Goal: Task Accomplishment & Management: Use online tool/utility

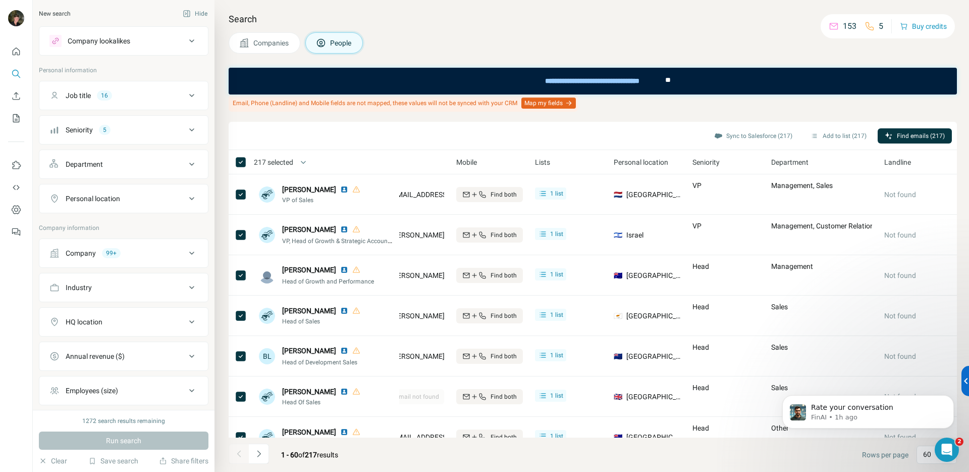
scroll to position [2, 0]
click at [134, 94] on div "Job title 16" at bounding box center [117, 95] width 136 height 10
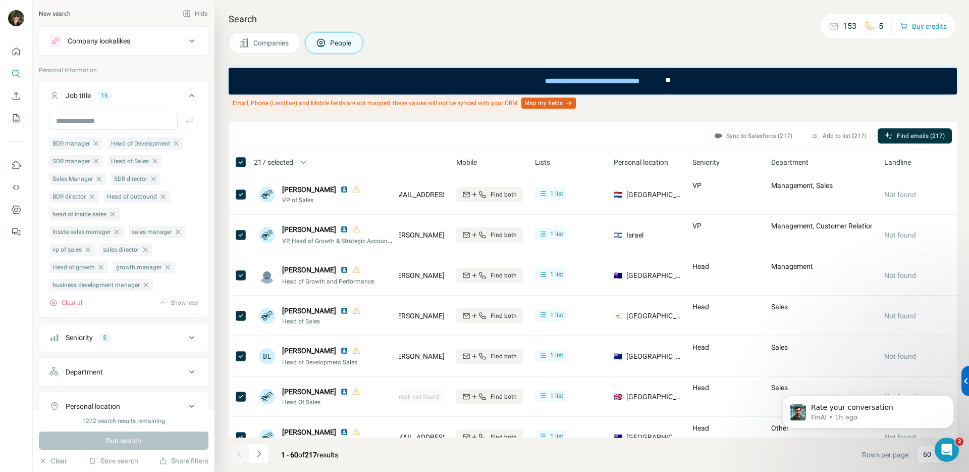
click at [153, 94] on div "Job title 16" at bounding box center [117, 95] width 136 height 10
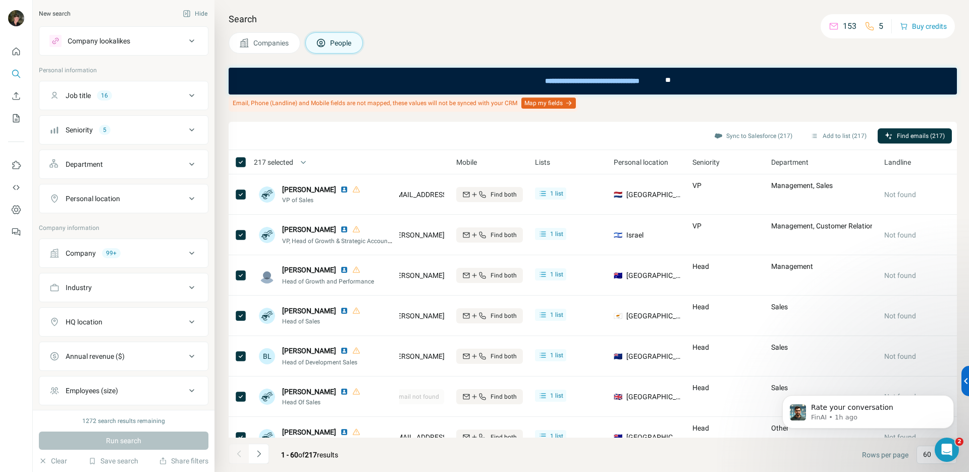
click at [152, 252] on div "Company 99+" at bounding box center [117, 253] width 136 height 10
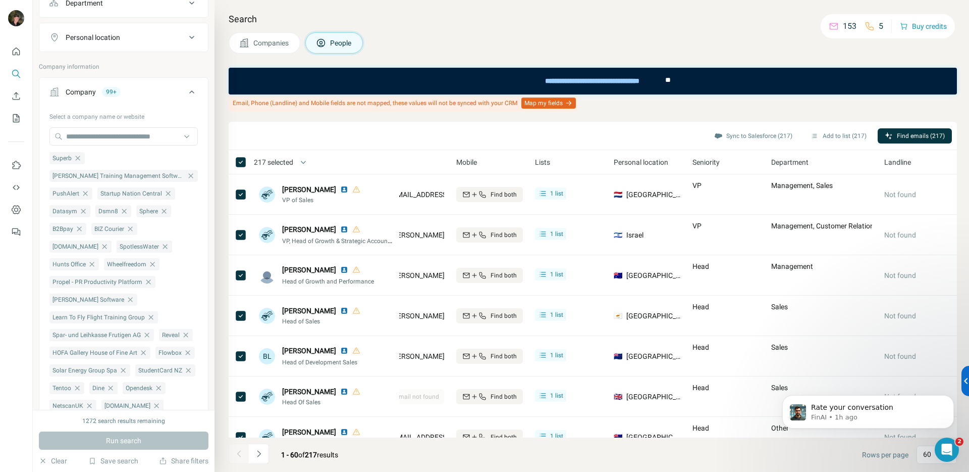
scroll to position [163, 0]
click at [93, 265] on icon "button" at bounding box center [92, 262] width 8 height 8
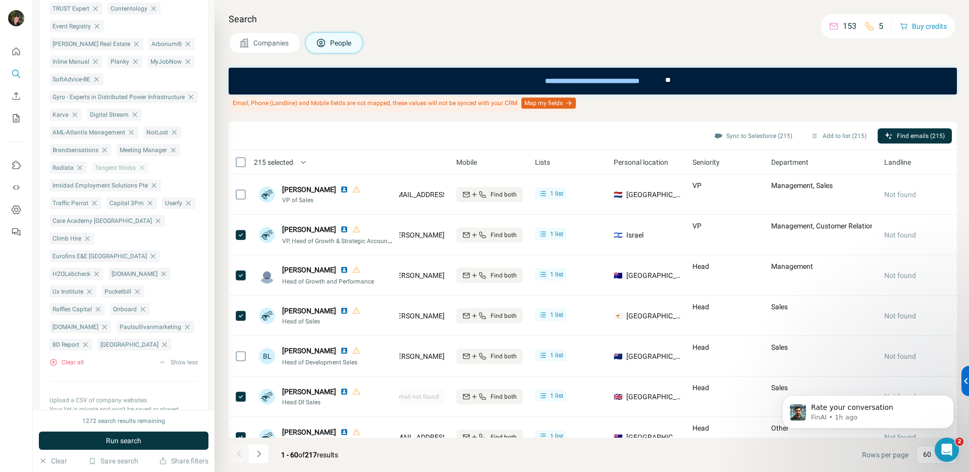
scroll to position [806, 0]
click at [276, 40] on span "Companies" at bounding box center [271, 43] width 36 height 10
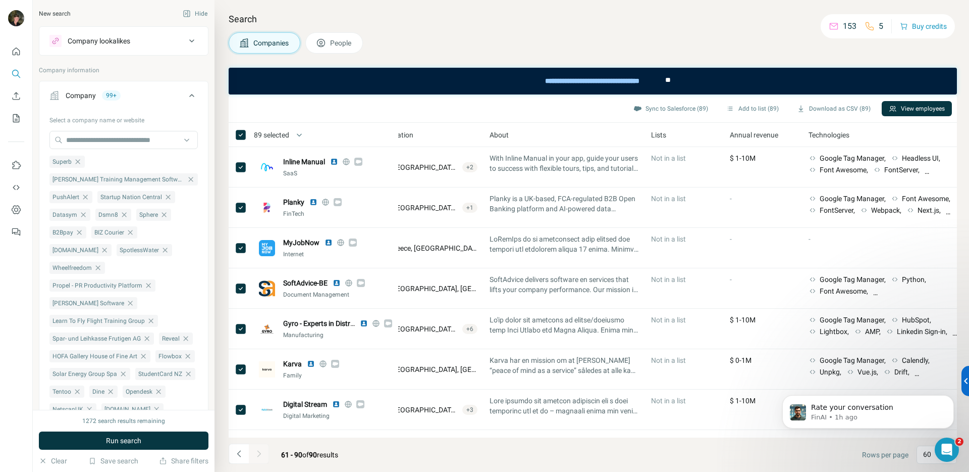
click at [168, 92] on div "Company 99+" at bounding box center [117, 95] width 136 height 10
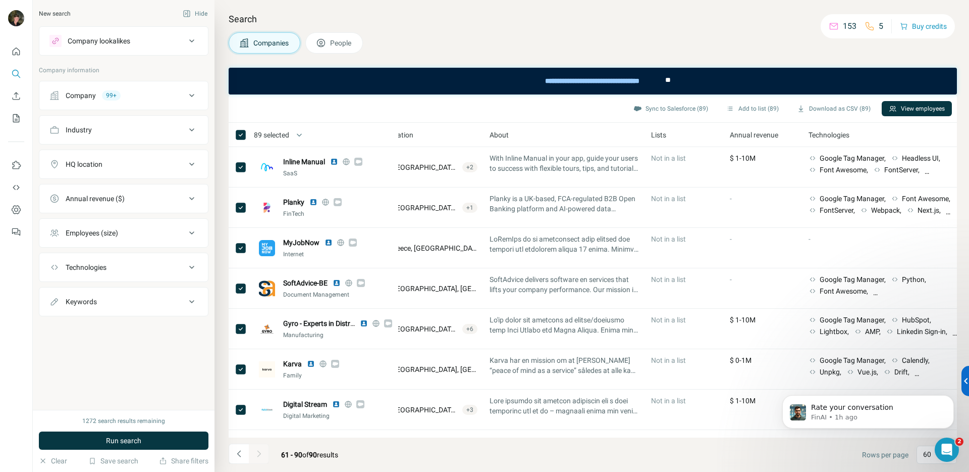
drag, startPoint x: 341, startPoint y: 47, endPoint x: 56, endPoint y: 5, distance: 287.9
click at [341, 47] on span "People" at bounding box center [341, 43] width 22 height 10
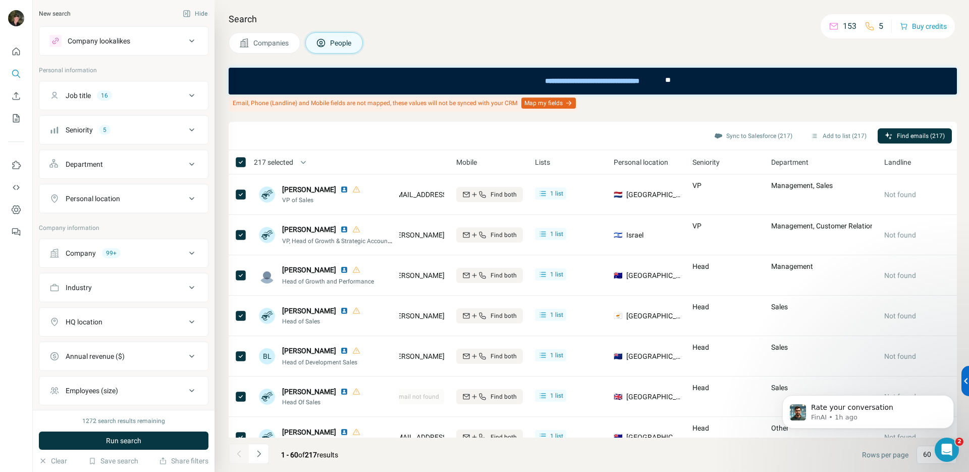
click at [145, 95] on div "Job title 16" at bounding box center [117, 95] width 136 height 10
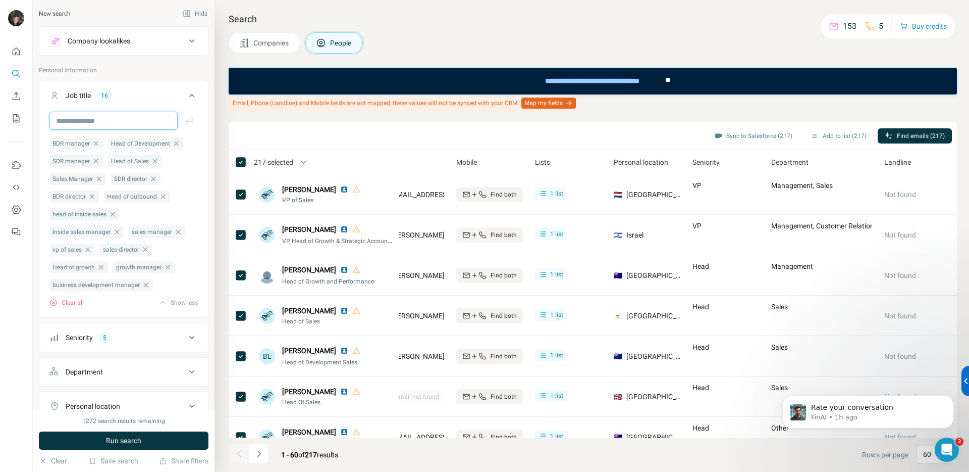
click at [128, 122] on input "text" at bounding box center [113, 121] width 128 height 18
type input "**********"
click at [186, 122] on icon "button" at bounding box center [190, 121] width 8 height 6
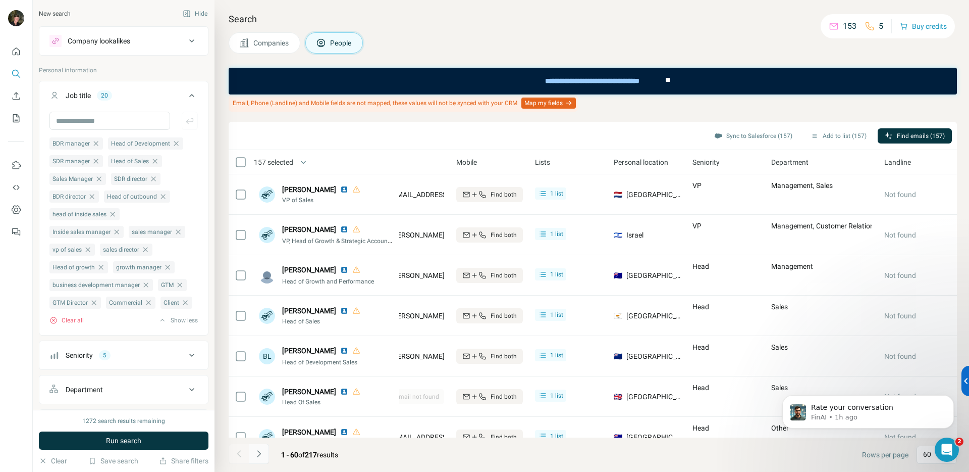
click at [263, 453] on icon "Navigate to next page" at bounding box center [259, 453] width 10 height 10
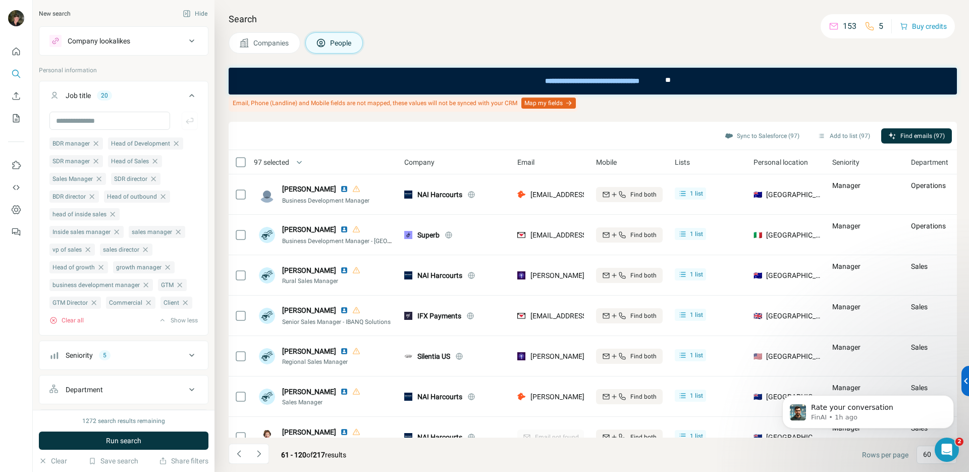
click at [259, 451] on icon "Navigate to next page" at bounding box center [259, 453] width 10 height 10
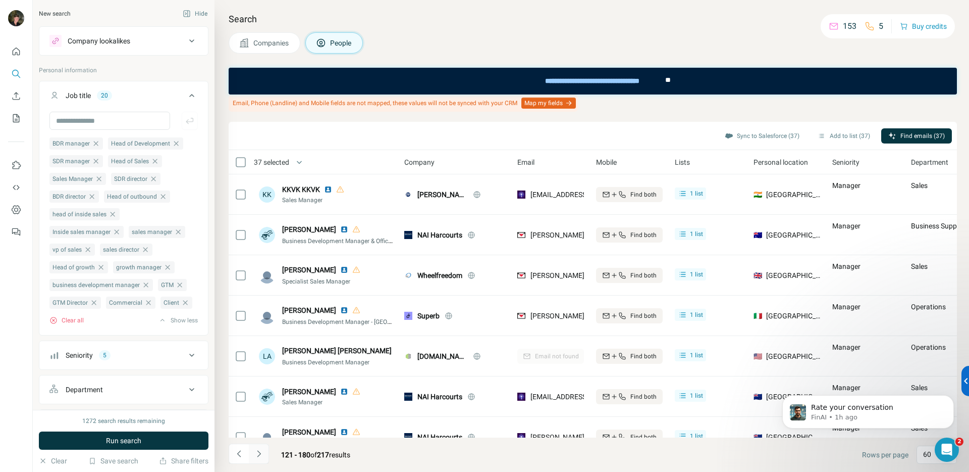
click at [256, 455] on icon "Navigate to next page" at bounding box center [259, 453] width 10 height 10
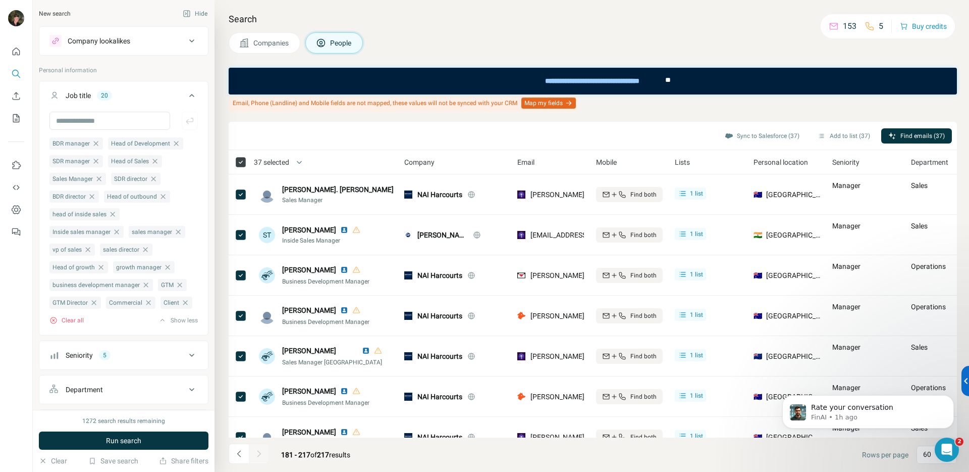
click at [240, 156] on icon at bounding box center [241, 162] width 12 height 12
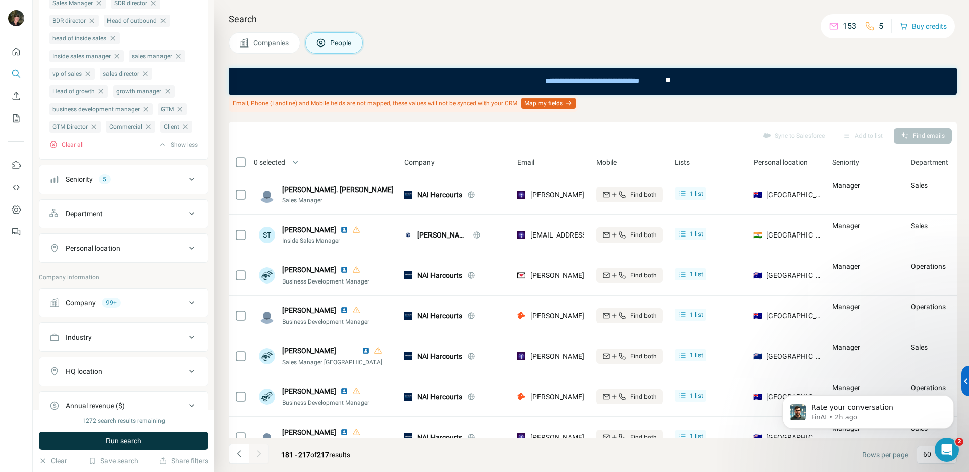
scroll to position [181, 0]
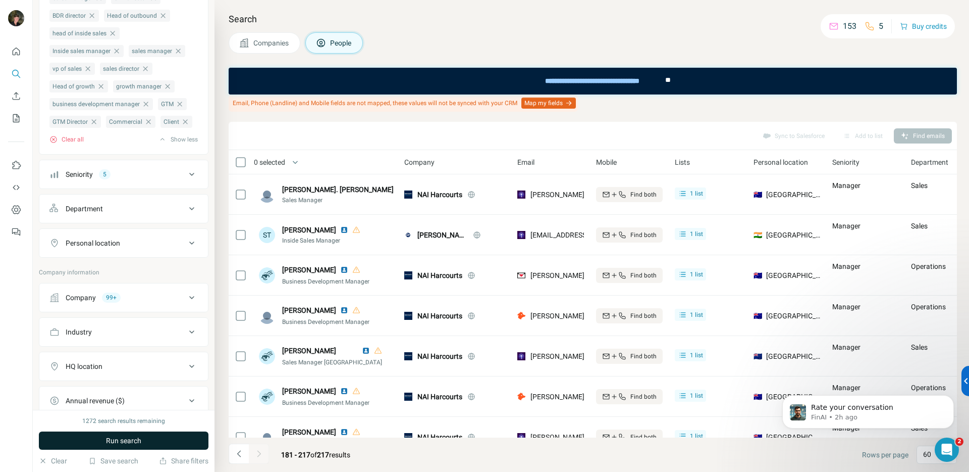
click at [128, 435] on span "Run search" at bounding box center [123, 440] width 35 height 10
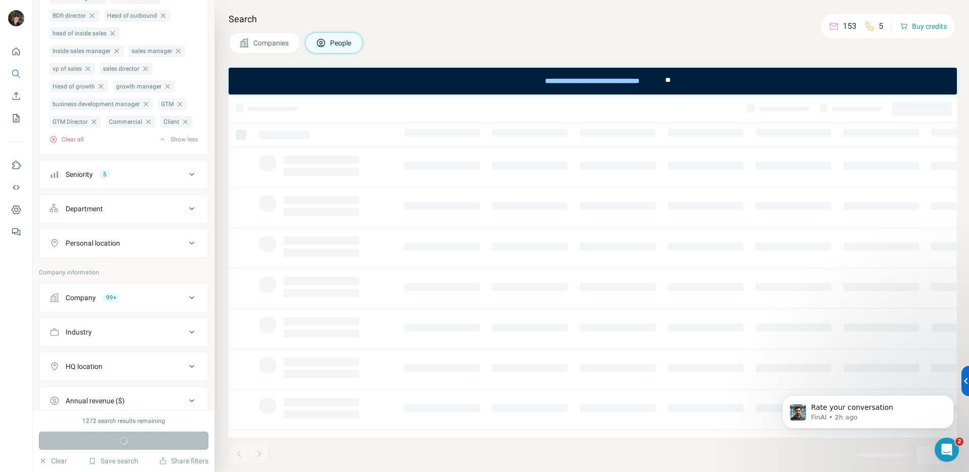
click at [130, 214] on div "Department" at bounding box center [117, 208] width 136 height 10
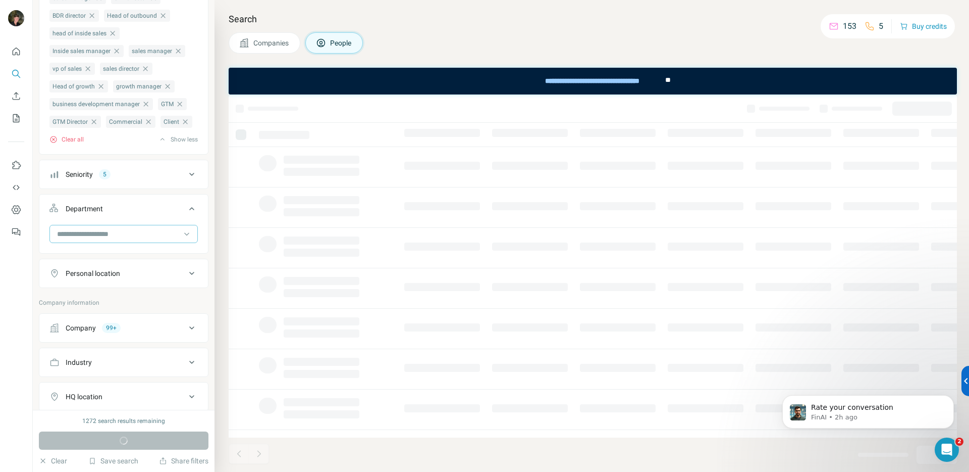
click at [117, 239] on input at bounding box center [118, 233] width 125 height 11
type input "*"
click at [108, 308] on p "Customer Relations" at bounding box center [89, 312] width 62 height 10
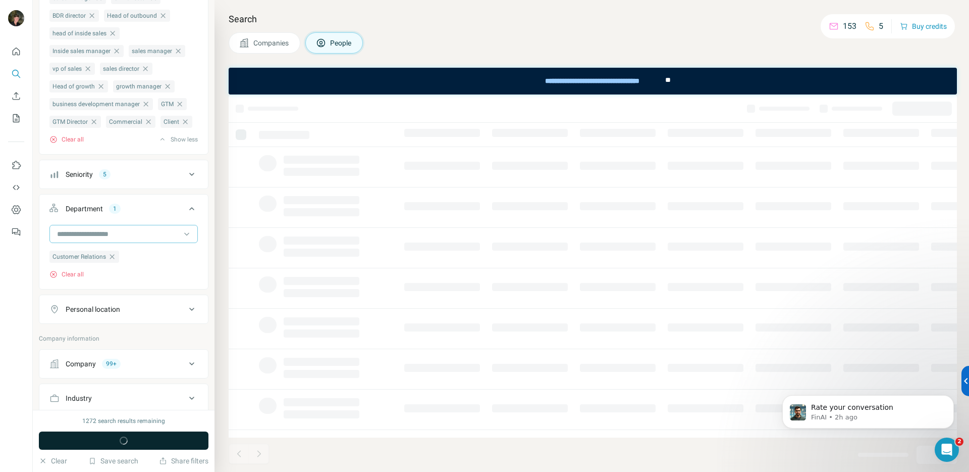
click at [127, 242] on div at bounding box center [118, 233] width 125 height 17
click at [182, 239] on icon at bounding box center [187, 234] width 10 height 10
click at [113, 261] on icon "button" at bounding box center [112, 256] width 8 height 8
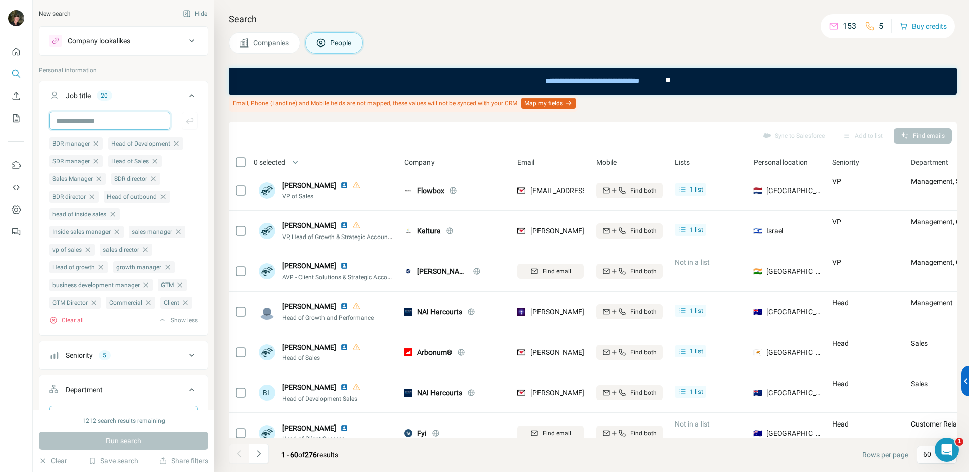
click at [100, 116] on input "text" at bounding box center [109, 121] width 121 height 18
type input "***"
click at [182, 121] on button "button" at bounding box center [190, 121] width 16 height 18
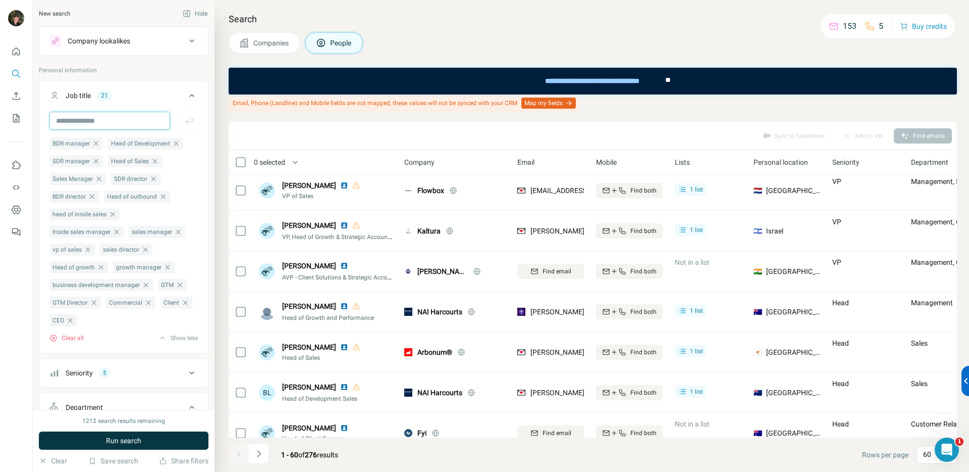
click at [102, 120] on input "text" at bounding box center [109, 121] width 121 height 18
type input "***"
click at [195, 122] on div "*** BDR manager Head of Development SDR manager Head of Sales Sales Manager SDR…" at bounding box center [123, 231] width 169 height 239
click at [190, 121] on div "*** BDR manager Head of Development SDR manager Head of Sales Sales Manager SDR…" at bounding box center [123, 231] width 169 height 239
click at [185, 119] on icon "button" at bounding box center [190, 121] width 10 height 10
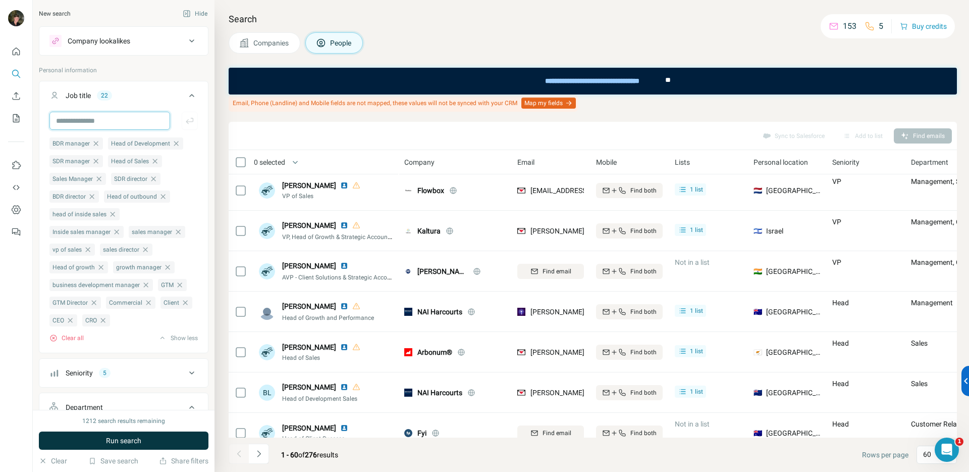
click at [78, 118] on input "text" at bounding box center [109, 121] width 121 height 18
type input "*******"
click at [186, 119] on icon "button" at bounding box center [190, 121] width 10 height 10
click at [135, 436] on span "Run search" at bounding box center [123, 440] width 35 height 10
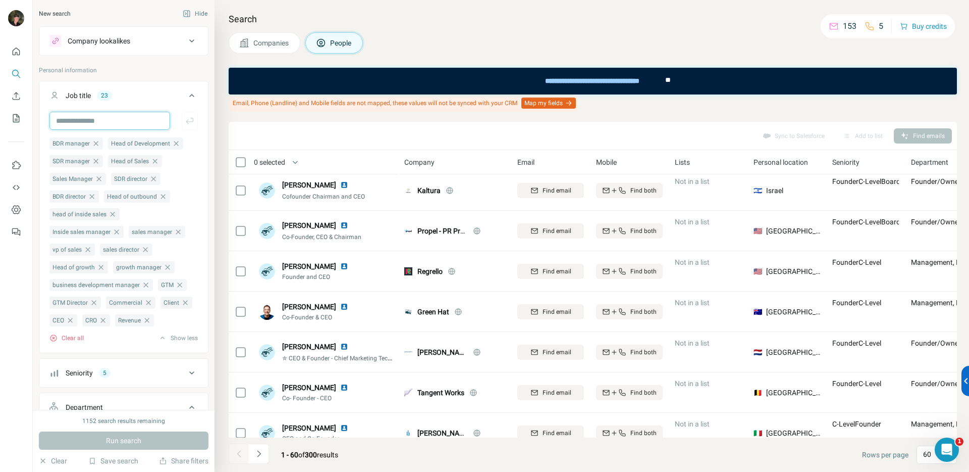
click at [93, 123] on input "text" at bounding box center [109, 121] width 121 height 18
type input "*******"
click at [182, 119] on button "button" at bounding box center [190, 121] width 16 height 18
click at [112, 123] on input "text" at bounding box center [109, 121] width 121 height 18
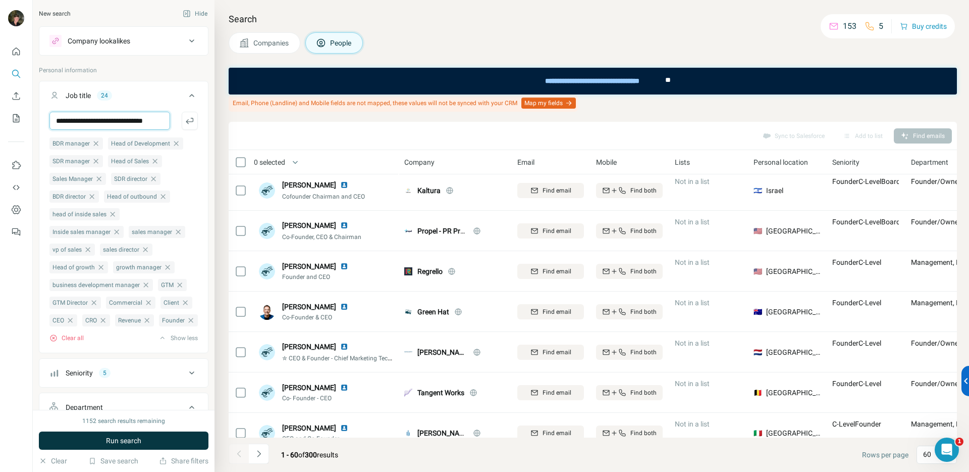
scroll to position [0, 9]
type input "**********"
click at [185, 120] on icon "button" at bounding box center [190, 121] width 10 height 10
click at [94, 122] on input "text" at bounding box center [109, 121] width 121 height 18
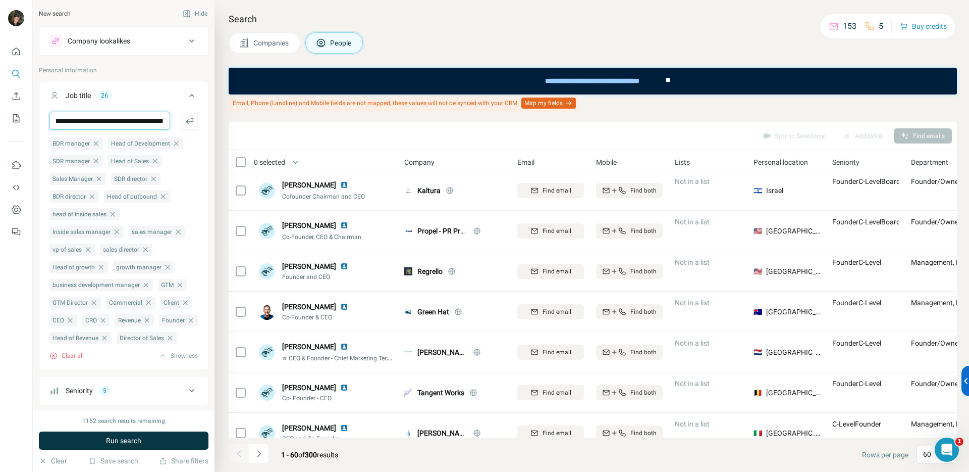
scroll to position [0, 45]
type input "**********"
click at [186, 121] on icon "button" at bounding box center [190, 121] width 8 height 6
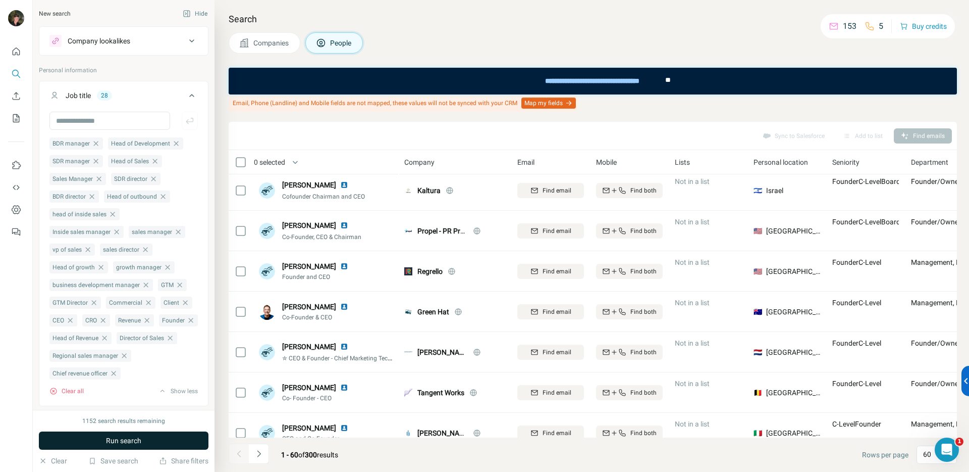
click at [134, 441] on span "Run search" at bounding box center [123, 440] width 35 height 10
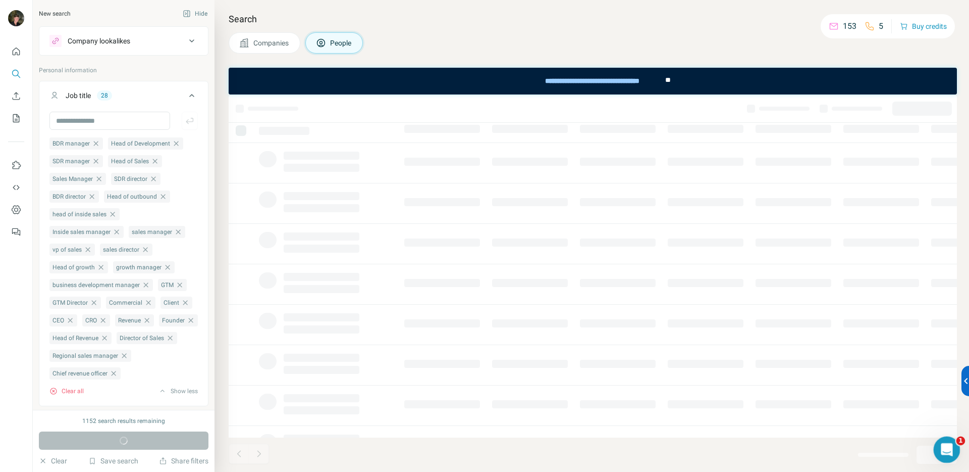
drag, startPoint x: 951, startPoint y: 453, endPoint x: 794, endPoint y: 460, distance: 157.7
click at [933, 460] on html at bounding box center [945, 448] width 24 height 24
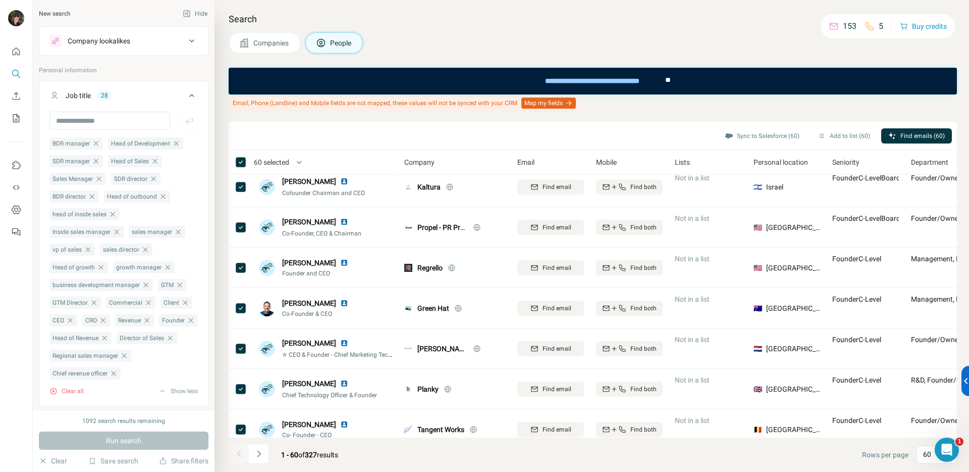
scroll to position [8, 0]
click at [262, 447] on button "Navigate to next page" at bounding box center [259, 453] width 20 height 20
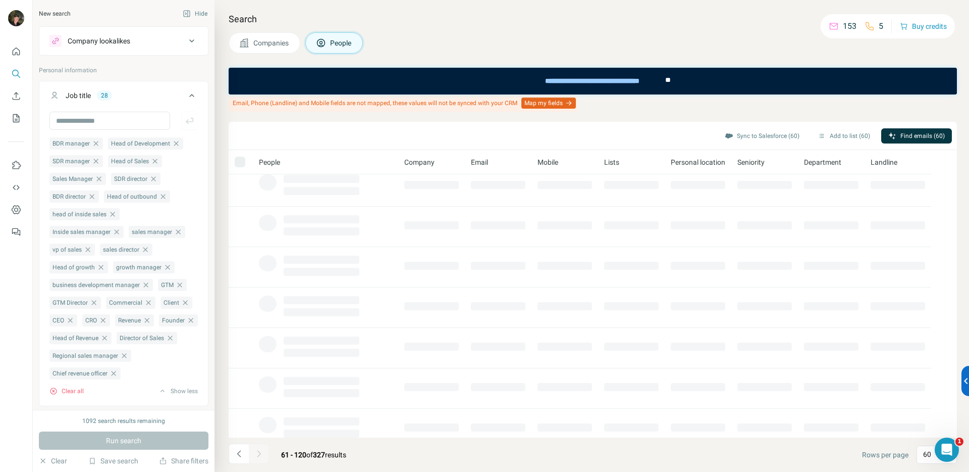
click at [236, 453] on icon "Navigate to previous page" at bounding box center [239, 453] width 10 height 10
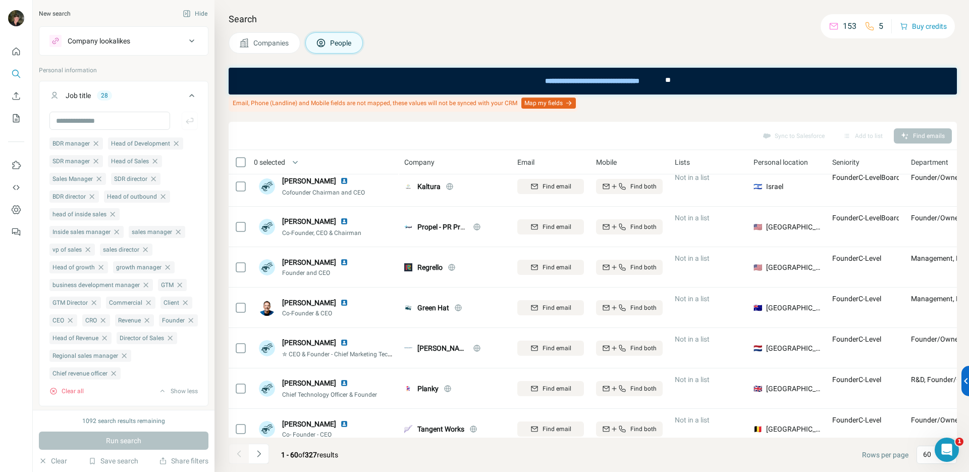
click at [441, 164] on div "Company" at bounding box center [454, 162] width 101 height 12
click at [403, 157] on th "Company" at bounding box center [454, 162] width 113 height 24
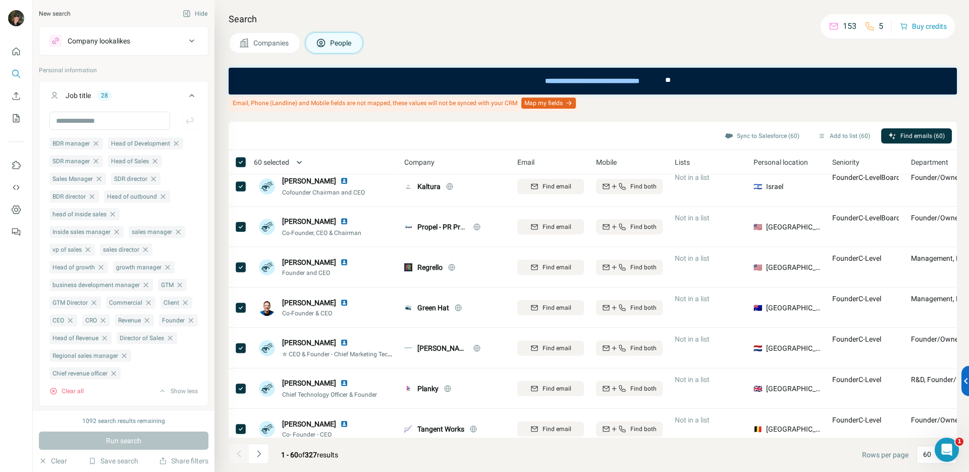
click at [300, 160] on icon "button" at bounding box center [299, 162] width 10 height 10
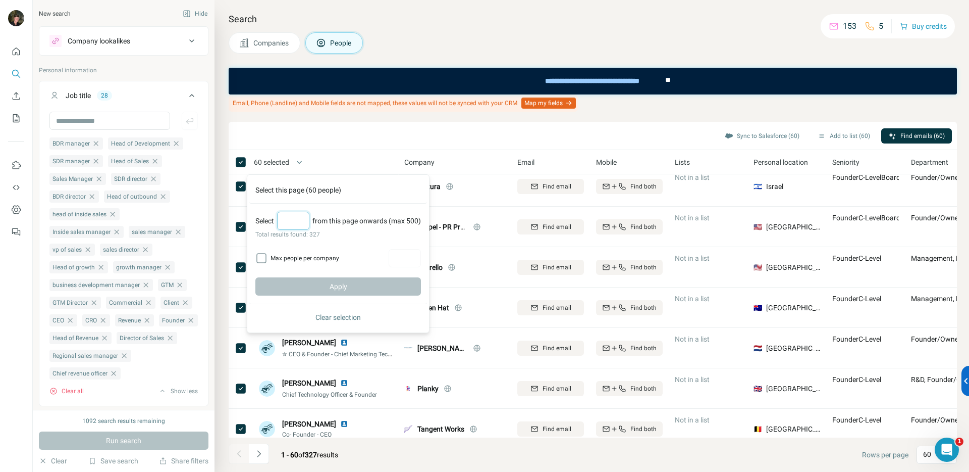
click at [294, 217] on input "Select a number (up to 500)" at bounding box center [293, 221] width 32 height 18
type input "***"
click at [361, 284] on button "Apply" at bounding box center [338, 286] width 166 height 18
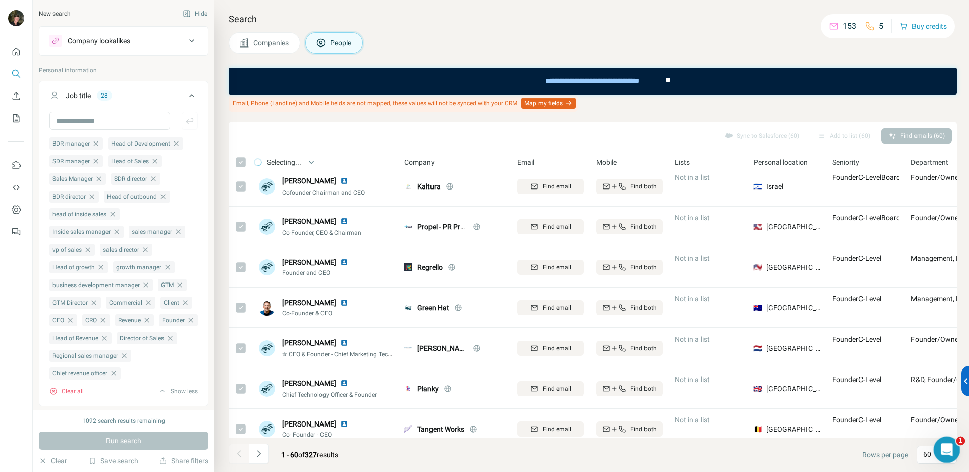
click at [945, 452] on icon "Open Intercom Messenger" at bounding box center [946, 448] width 17 height 17
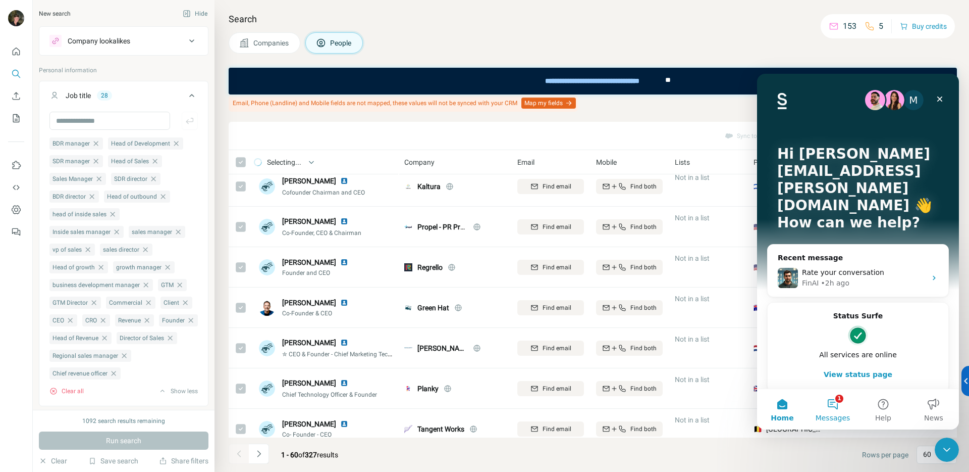
click at [834, 403] on button "1 Messages" at bounding box center [833, 409] width 50 height 40
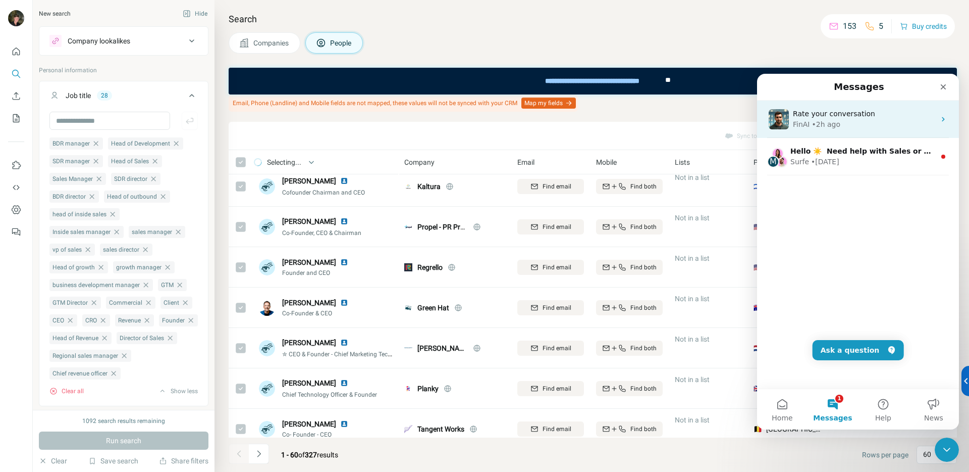
click at [846, 107] on div "Rate your conversation FinAI • 2h ago" at bounding box center [858, 118] width 202 height 37
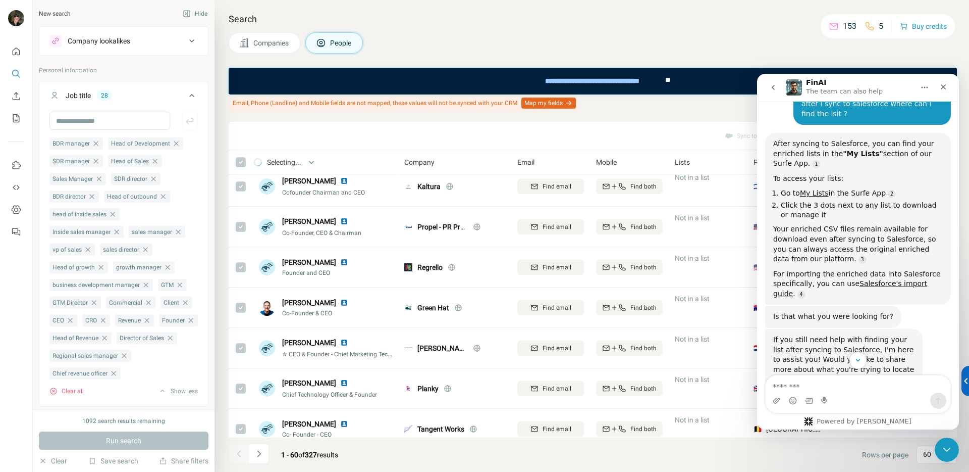
scroll to position [998, 0]
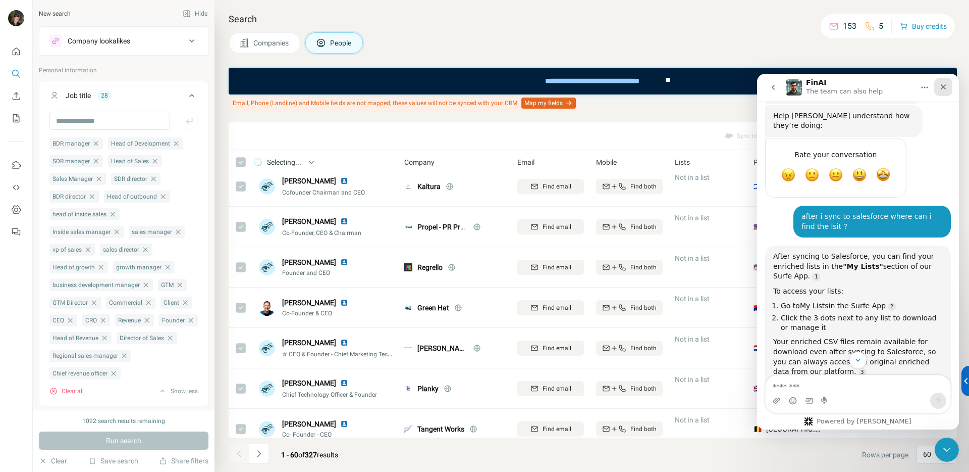
drag, startPoint x: 941, startPoint y: 89, endPoint x: 1464, endPoint y: 100, distance: 522.6
click at [941, 89] on icon "Close" at bounding box center [944, 87] width 8 height 8
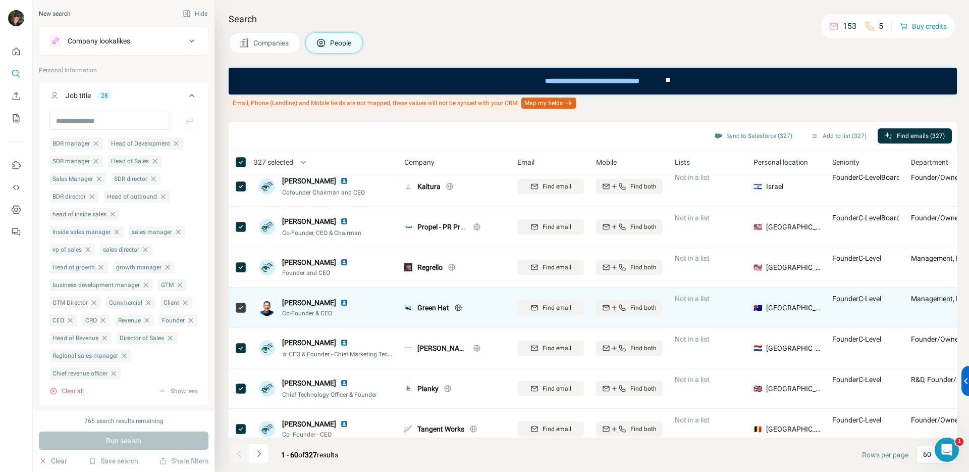
scroll to position [10, 0]
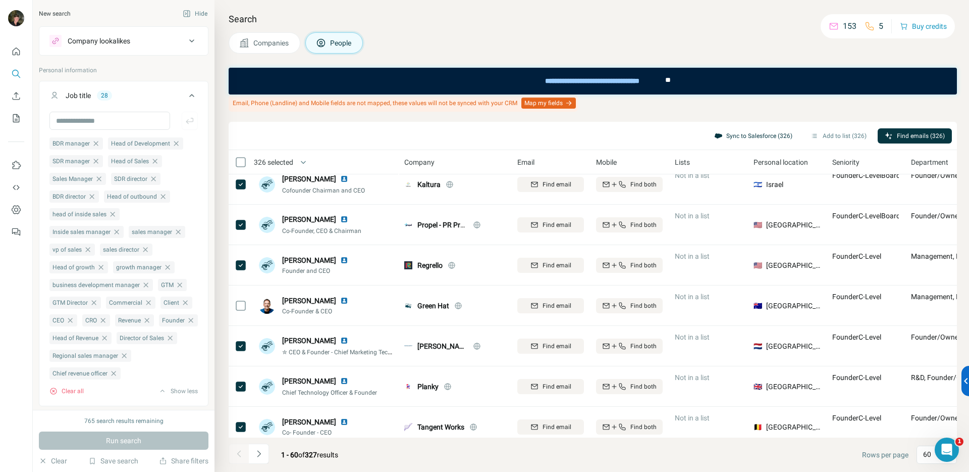
click at [767, 134] on button "Sync to Salesforce (326)" at bounding box center [753, 135] width 92 height 15
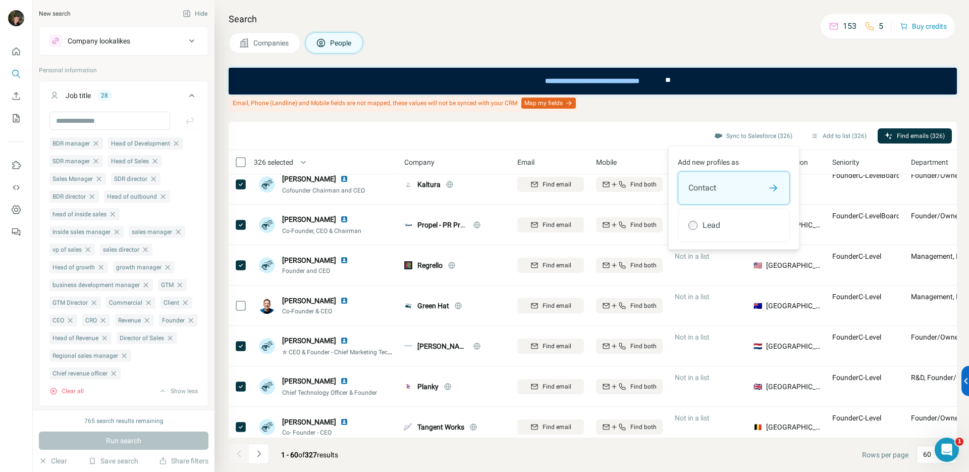
click at [761, 193] on div "Contact" at bounding box center [734, 188] width 111 height 32
click at [747, 233] on button "Sync to Salesforce" at bounding box center [734, 223] width 112 height 20
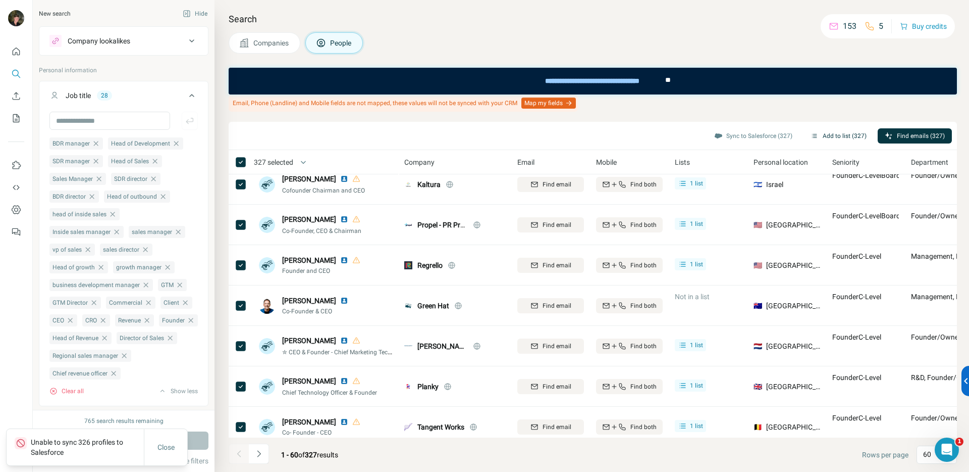
click at [833, 136] on button "Add to list (327)" at bounding box center [839, 135] width 70 height 15
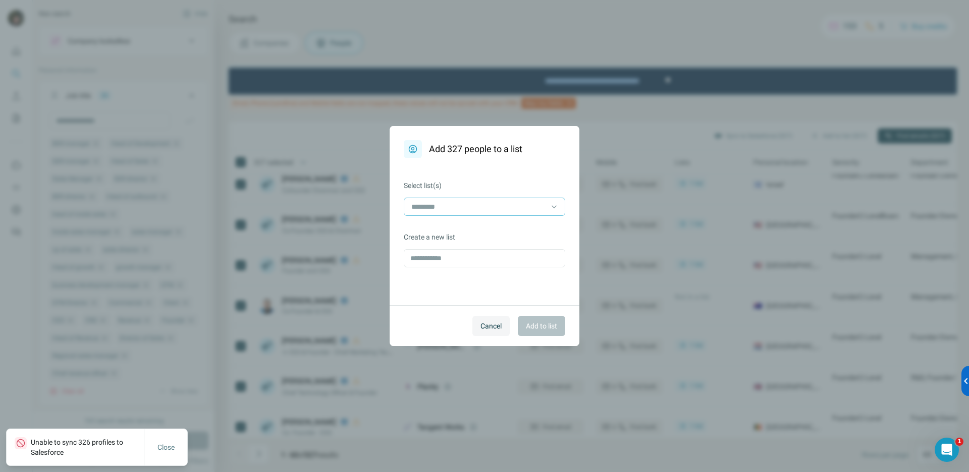
click at [457, 213] on div at bounding box center [478, 206] width 136 height 17
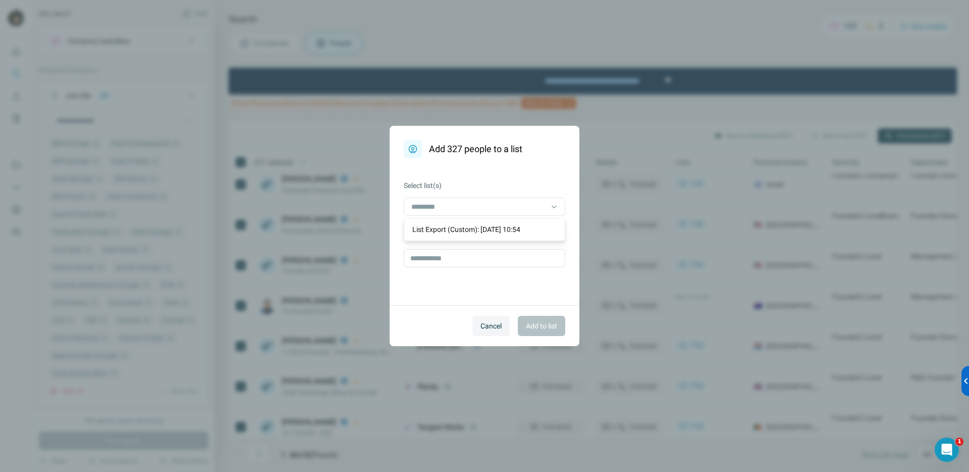
click at [500, 176] on div "Select list(s) Create a new list" at bounding box center [485, 231] width 190 height 147
click at [475, 263] on input "text" at bounding box center [485, 258] width 162 height 18
type input "*"
type input "**********"
click at [544, 325] on span "Add to list" at bounding box center [541, 326] width 31 height 10
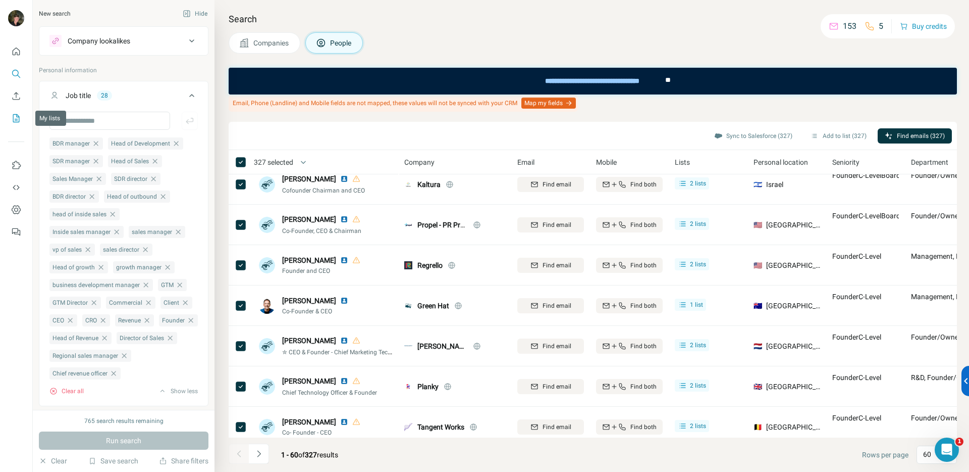
click at [15, 118] on icon "My lists" at bounding box center [16, 118] width 10 height 10
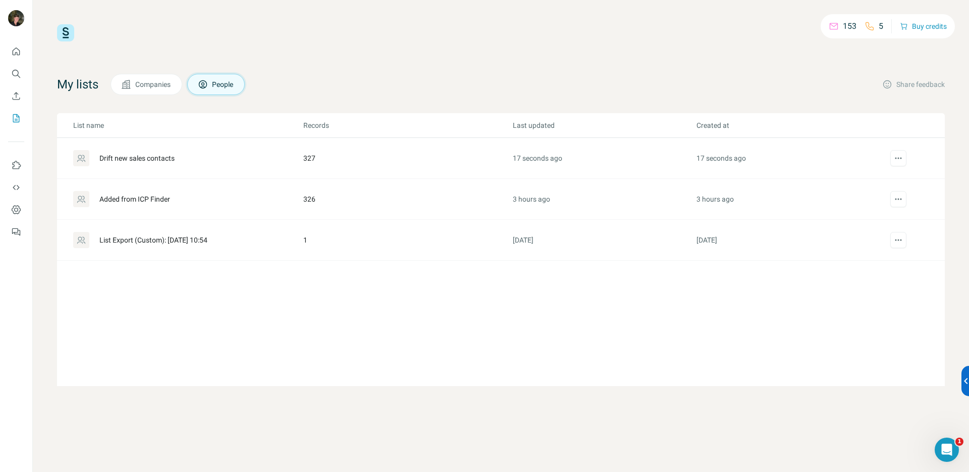
click at [167, 159] on div "Drift new sales contacts" at bounding box center [136, 158] width 75 height 10
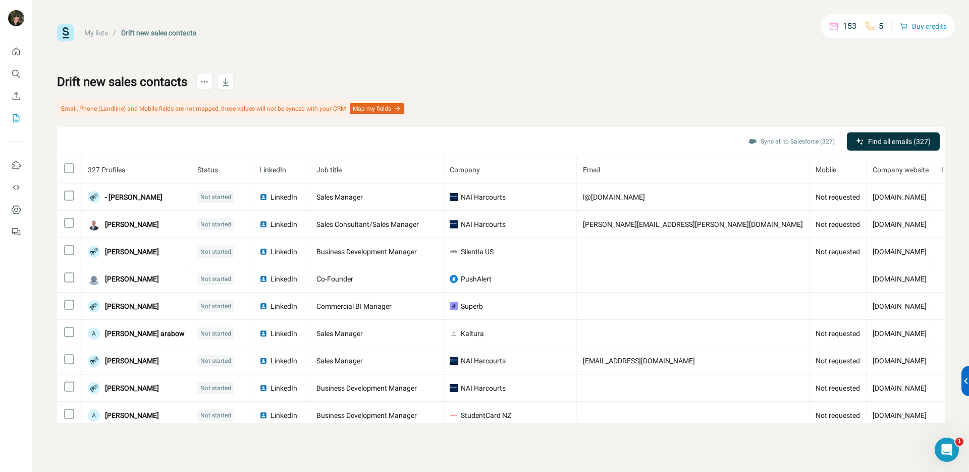
click at [483, 175] on th "Company" at bounding box center [510, 169] width 133 height 27
click at [916, 186] on div "Find mobile phone" at bounding box center [852, 192] width 170 height 25
click at [917, 189] on div at bounding box center [920, 193] width 18 height 10
click at [918, 191] on div at bounding box center [920, 193] width 18 height 10
click at [887, 140] on span "Find all emails (327)" at bounding box center [899, 141] width 63 height 10
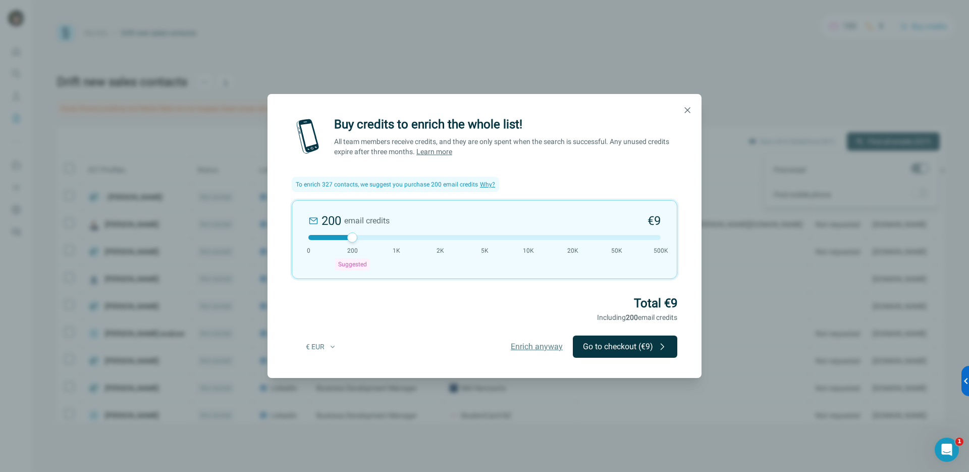
click at [528, 350] on span "Enrich anyway" at bounding box center [537, 346] width 52 height 12
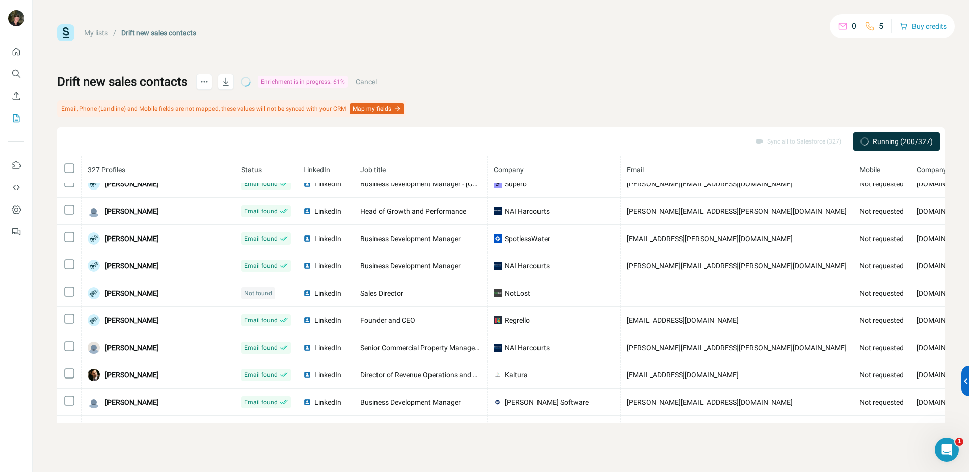
scroll to position [584, 0]
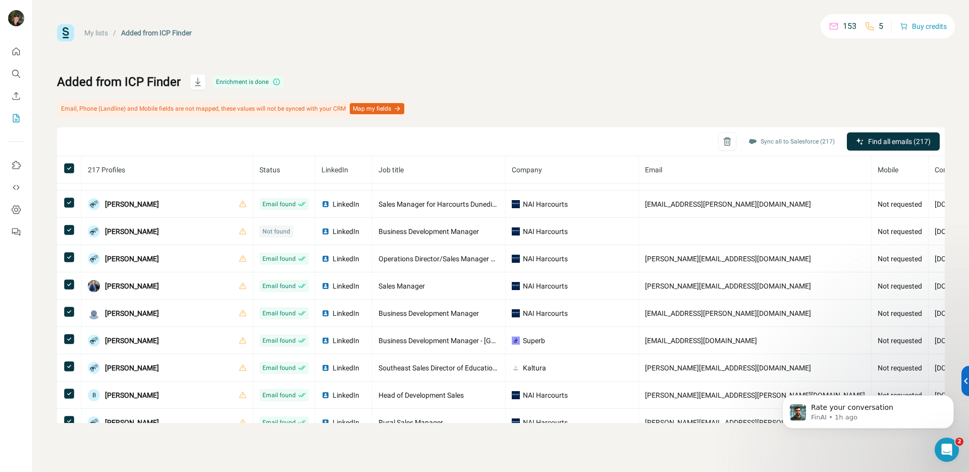
scroll to position [2, 0]
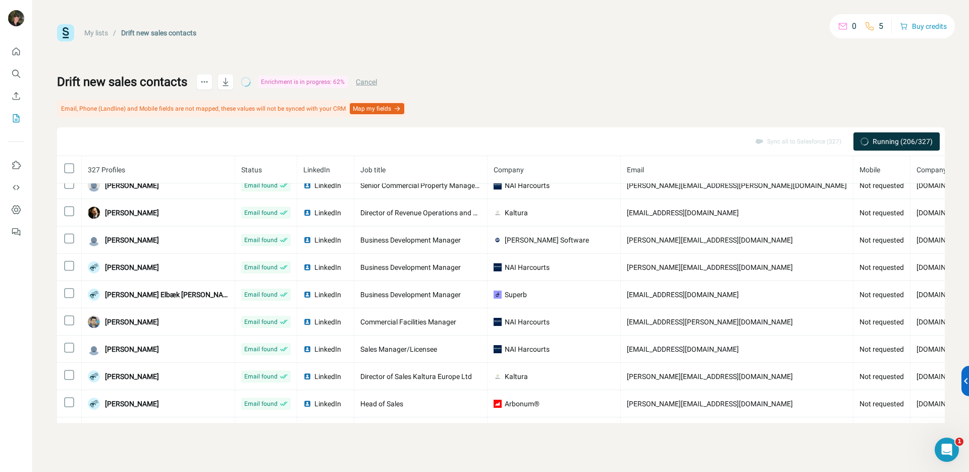
scroll to position [998, 0]
click at [231, 80] on icon "button" at bounding box center [226, 82] width 10 height 10
